Goal: Book appointment/travel/reservation

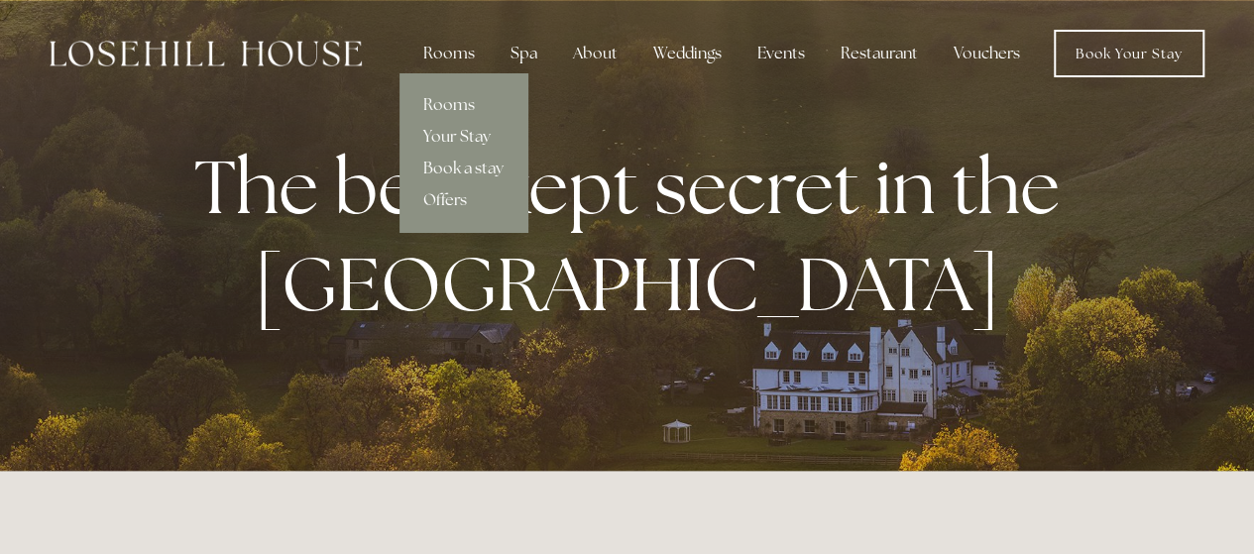
click at [460, 195] on link "Offers" at bounding box center [464, 200] width 128 height 32
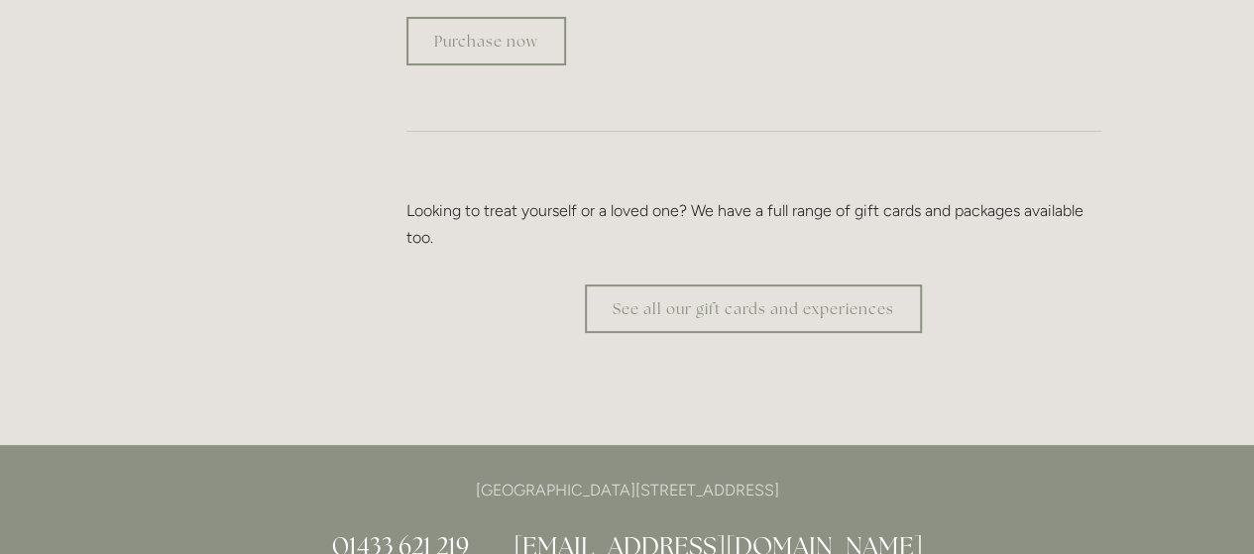
scroll to position [3965, 0]
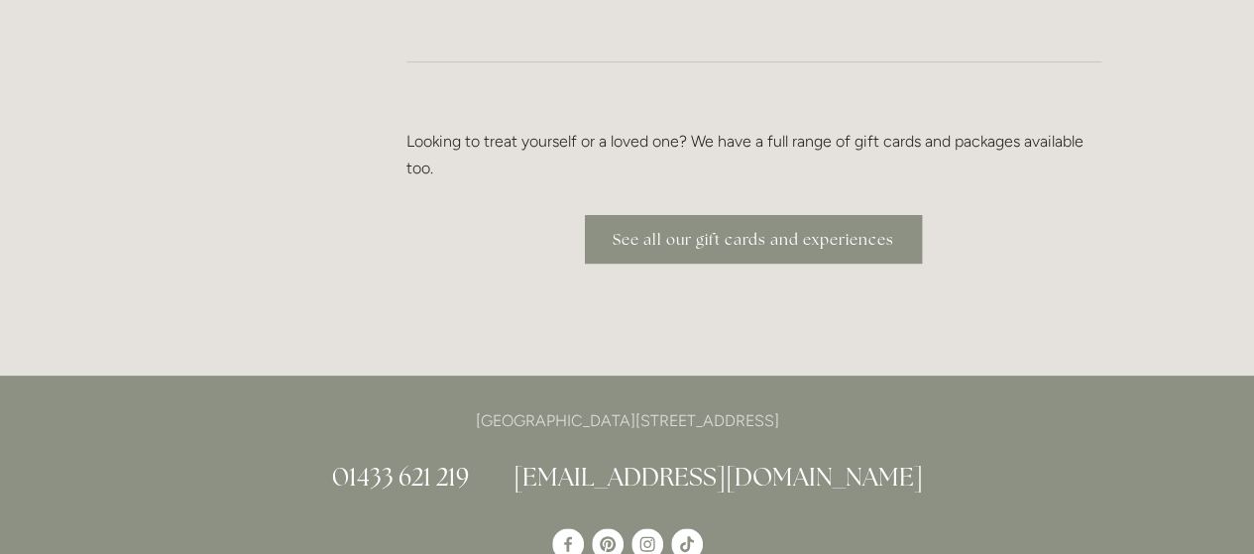
click at [811, 215] on link "See all our gift cards and experiences" at bounding box center [753, 239] width 337 height 49
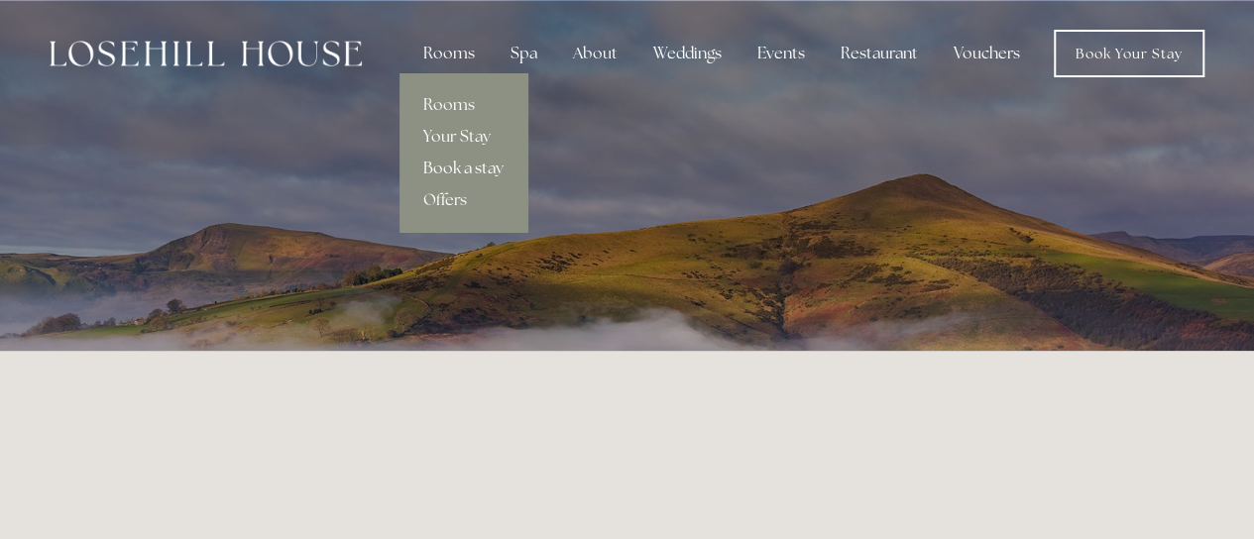
click at [444, 162] on link "Book a stay" at bounding box center [464, 169] width 128 height 32
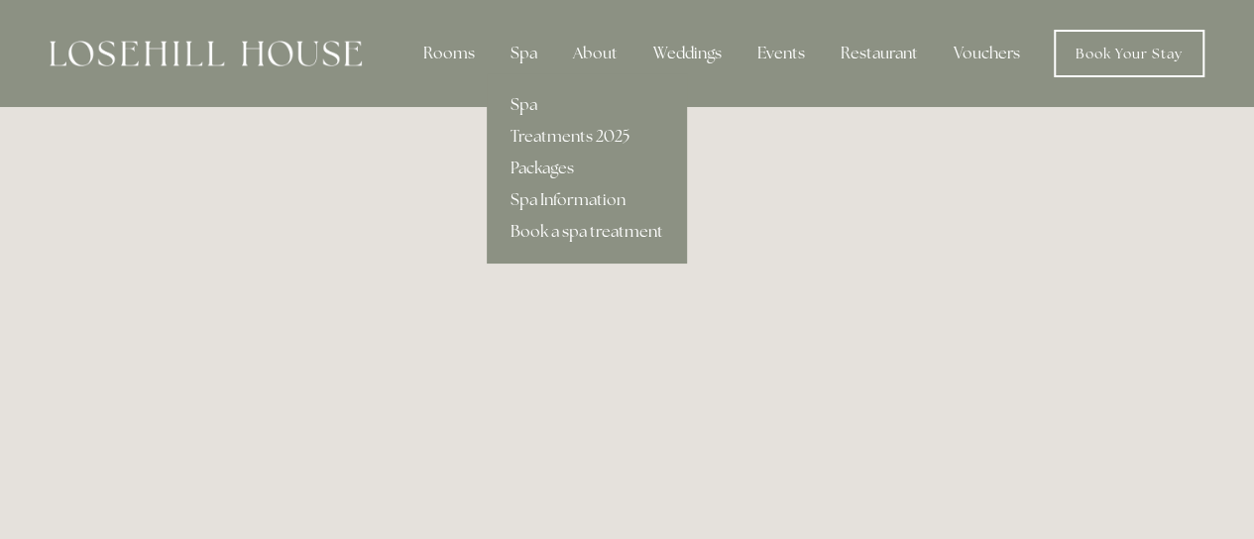
click at [558, 230] on link "Book a spa treatment" at bounding box center [587, 232] width 200 height 32
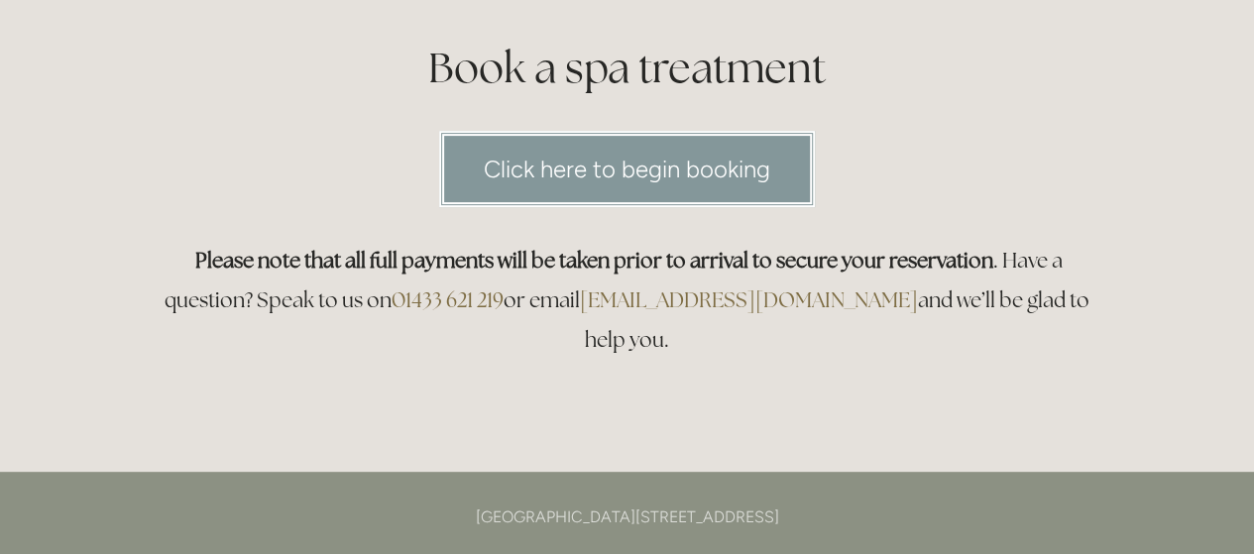
scroll to position [297, 0]
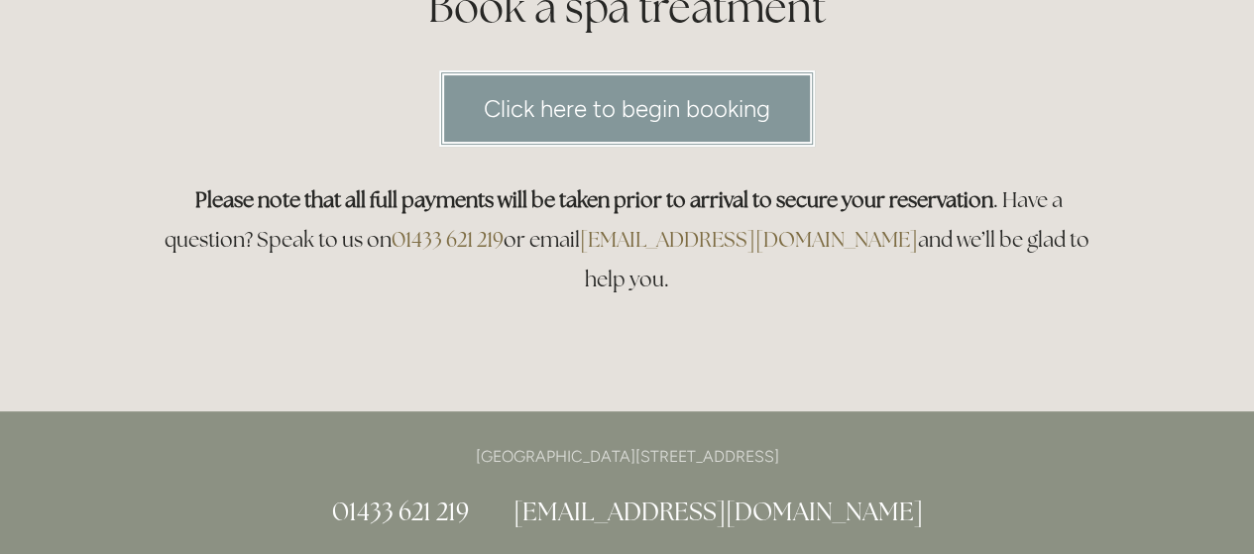
click at [644, 110] on link "Click here to begin booking" at bounding box center [627, 108] width 376 height 76
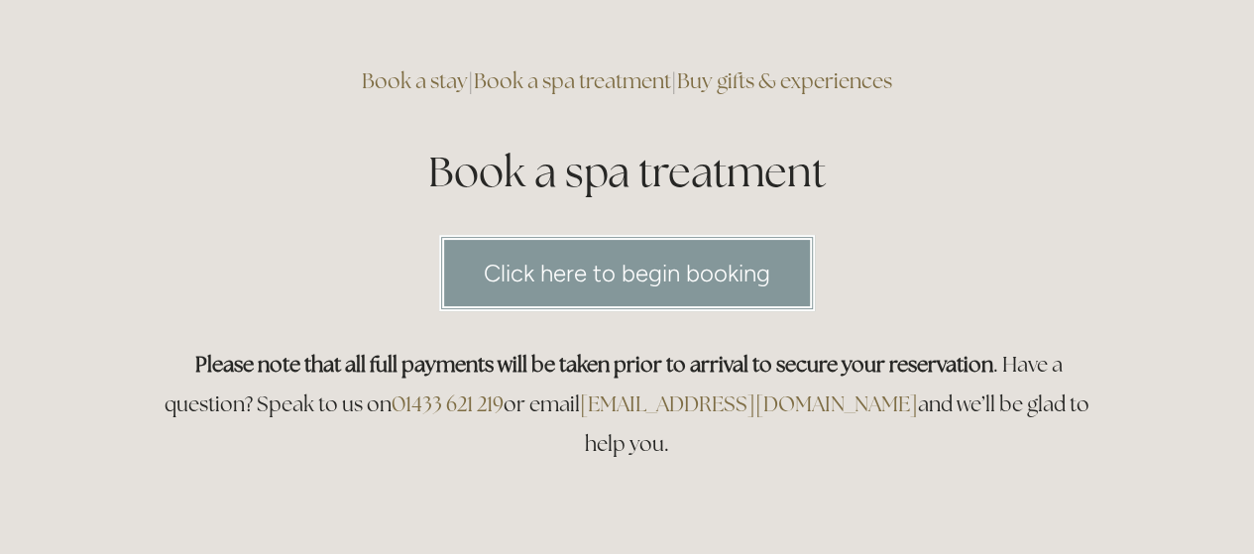
scroll to position [0, 0]
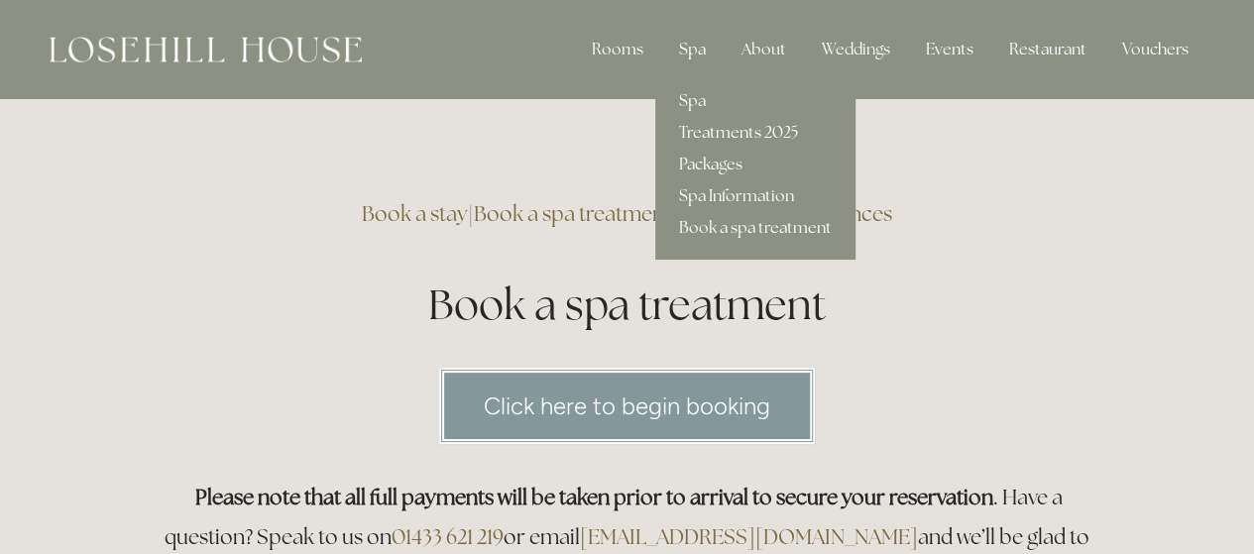
click at [721, 129] on link "Treatments 2025" at bounding box center [755, 133] width 200 height 32
